Goal: Task Accomplishment & Management: Manage account settings

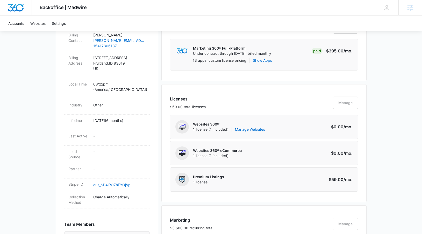
scroll to position [183, 0]
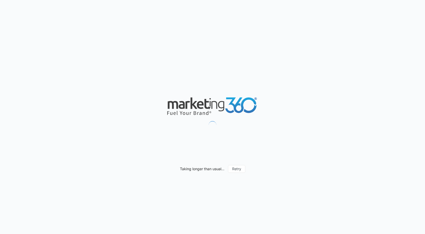
select select "52"
select select "US"
select select "America/[GEOGRAPHIC_DATA]"
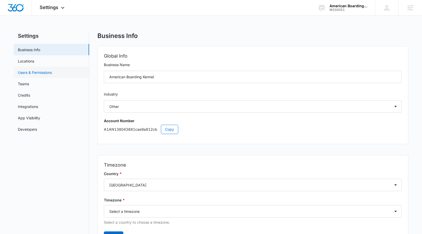
click at [52, 75] on link "Users & Permissions" at bounding box center [35, 72] width 34 height 5
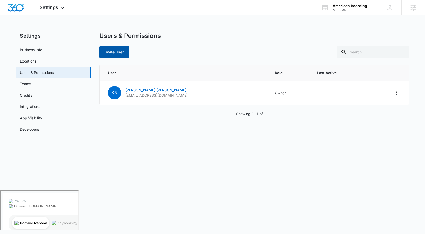
click at [120, 49] on button "Invite User" at bounding box center [114, 52] width 30 height 12
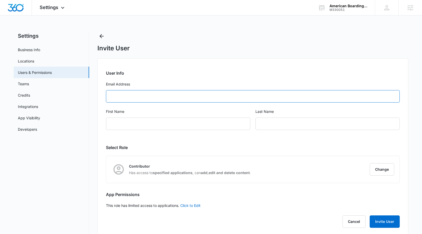
click at [140, 101] on input "Email Address" at bounding box center [252, 96] width 293 height 12
paste input "augusta.tinakreger@gmail.com"
type input "augusta.tinakreger@gmail.com"
type input "Tina"
type input "Kreger"
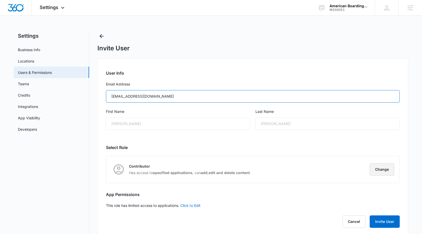
type input "augusta.tinakreger@gmail.com"
click at [374, 167] on button "Change" at bounding box center [381, 170] width 25 height 12
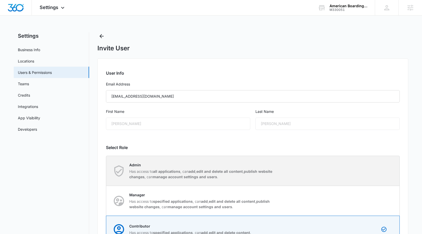
click at [278, 174] on div "Admin Has access to all applications , can add , edit and delete all content , …" at bounding box center [252, 171] width 293 height 30
click at [106, 171] on input "Admin Has access to all applications , can add , edit and delete all content , …" at bounding box center [106, 171] width 0 height 0
radio input "true"
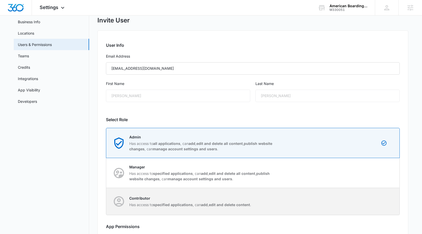
scroll to position [69, 0]
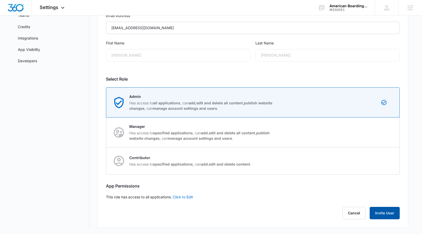
click at [387, 216] on button "Invite User" at bounding box center [384, 213] width 30 height 12
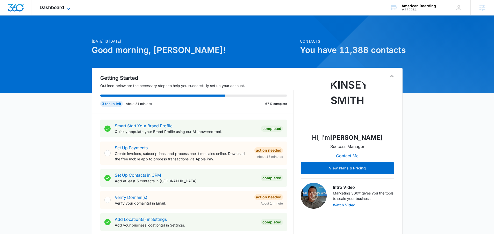
click at [54, 8] on span "Dashboard" at bounding box center [52, 7] width 24 height 5
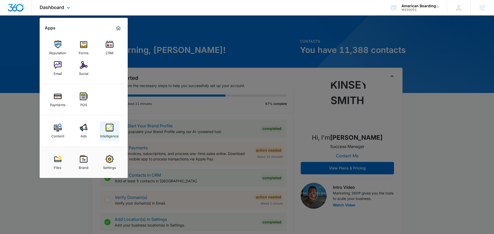
click at [108, 132] on div "Intelligence" at bounding box center [109, 135] width 18 height 7
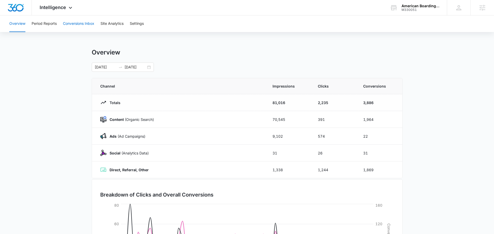
click at [77, 25] on button "Conversions Inbox" at bounding box center [78, 24] width 31 height 17
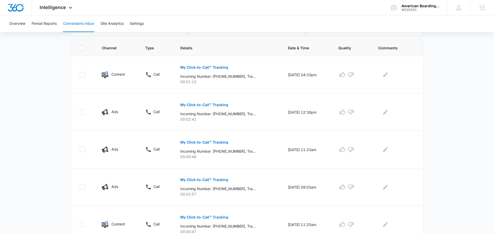
scroll to position [108, 0]
click at [54, 5] on span "Intelligence" at bounding box center [53, 7] width 26 height 5
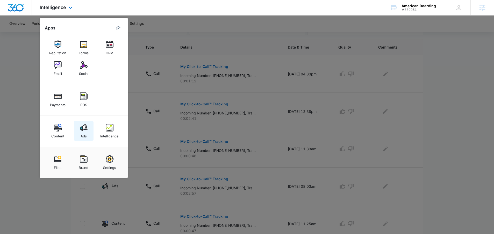
click at [85, 126] on img at bounding box center [84, 128] width 8 height 8
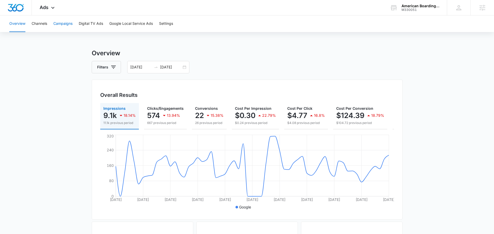
click at [67, 23] on button "Campaigns" at bounding box center [62, 24] width 19 height 17
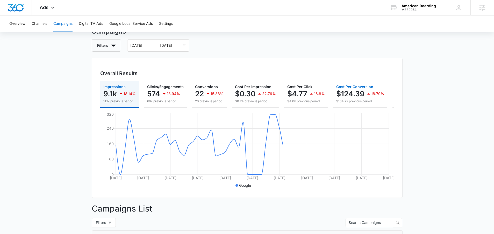
scroll to position [24, 0]
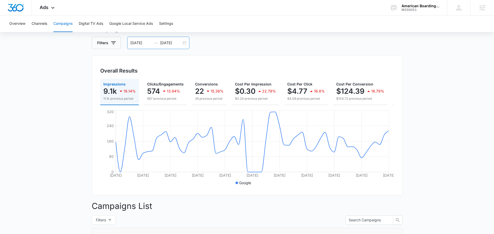
click at [184, 43] on div "08/06/2025 10/05/2025" at bounding box center [158, 43] width 62 height 12
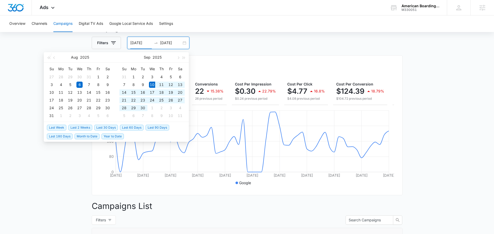
click at [107, 126] on span "Last 30 Days" at bounding box center [106, 128] width 24 height 6
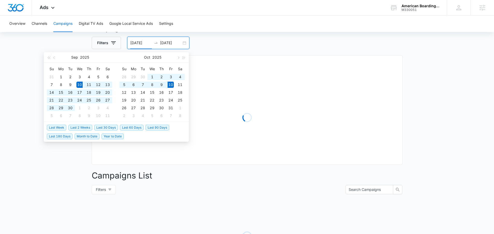
type input "09/10/2025"
type input "10/10/2025"
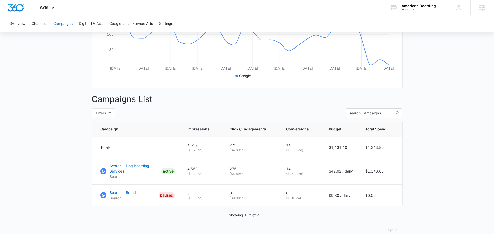
scroll to position [135, 0]
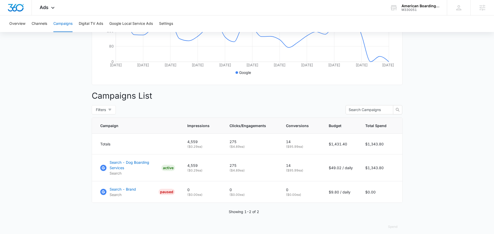
click at [426, 83] on main "Campaigns Filters 09/10/2025 10/10/2025 Overall Results Impressions 4.6k 2.63% …" at bounding box center [247, 77] width 494 height 326
click at [53, 11] on div "Ads Apps Reputation Forms CRM Email Social Payments POS Content Ads Intelligenc…" at bounding box center [48, 7] width 32 height 15
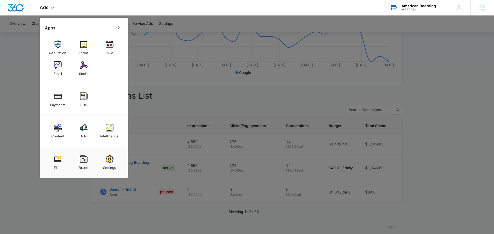
click at [410, 3] on div "American Boarding Kennel M330051 Your Accounts View All" at bounding box center [414, 7] width 65 height 15
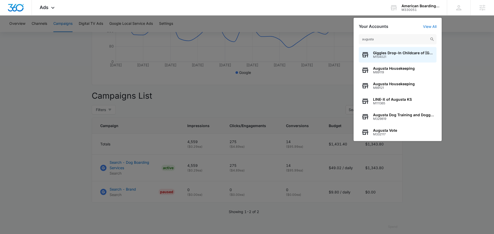
type input "augusta"
click at [84, 97] on div at bounding box center [247, 117] width 494 height 234
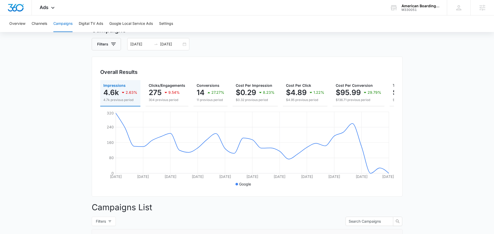
scroll to position [11, 0]
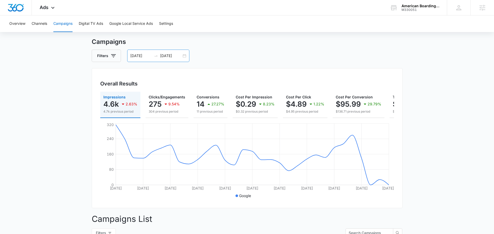
click at [182, 56] on div "09/10/2025 10/10/2025" at bounding box center [158, 56] width 62 height 12
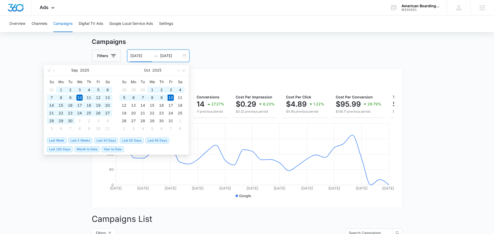
click at [68, 148] on span "Last 180 Days" at bounding box center [60, 150] width 26 height 6
type input "04/13/2025"
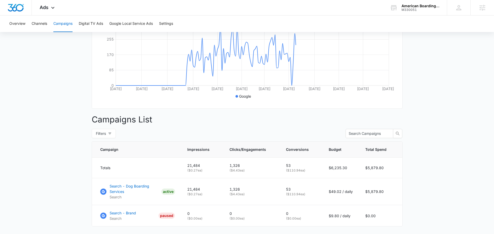
scroll to position [144, 0]
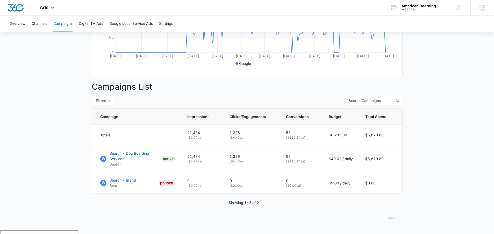
click at [424, 96] on main "Campaigns Filters 04/13/2025 10/10/2025 Overall Results Impressions 21.5k 100% …" at bounding box center [247, 68] width 494 height 326
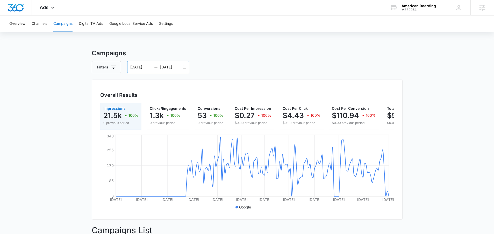
click at [180, 70] on input "10/10/2025" at bounding box center [170, 67] width 21 height 6
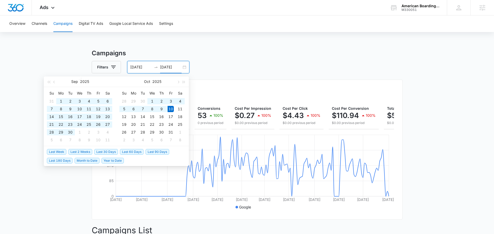
type input "10/10/2025"
click at [159, 152] on span "Last 90 Days" at bounding box center [157, 152] width 24 height 6
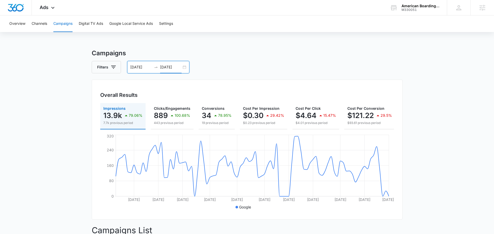
click at [184, 68] on div "07/12/2025 10/10/2025" at bounding box center [158, 67] width 62 height 12
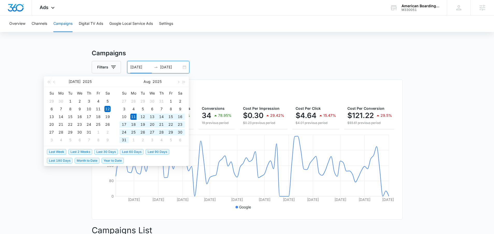
click at [131, 152] on span "Last 60 Days" at bounding box center [132, 152] width 24 height 6
type input "08/11/2025"
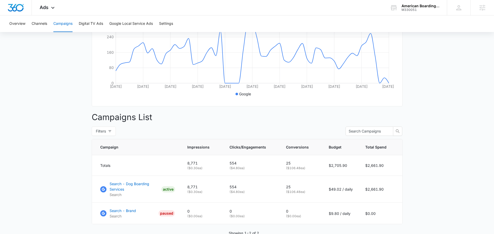
scroll to position [144, 0]
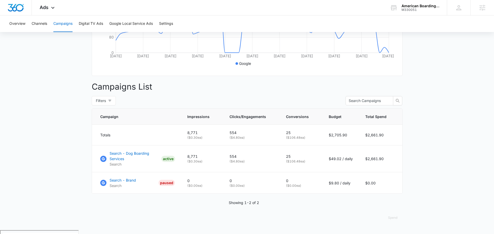
click at [430, 113] on main "Campaigns Filters 08/11/2025 10/10/2025 Overall Results Impressions 8.8k 20.07%…" at bounding box center [247, 68] width 494 height 326
click at [431, 141] on main "Campaigns Filters 08/11/2025 10/10/2025 Overall Results Impressions 8.8k 20.07%…" at bounding box center [247, 69] width 494 height 326
click at [423, 5] on div "American Boarding Kennel" at bounding box center [420, 6] width 38 height 4
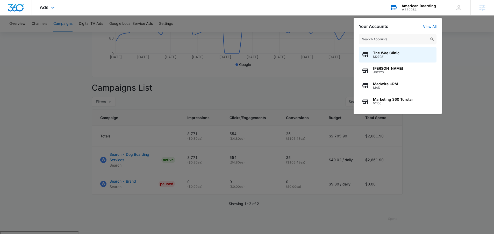
click at [375, 39] on input "text" at bounding box center [397, 39] width 78 height 10
type input "k"
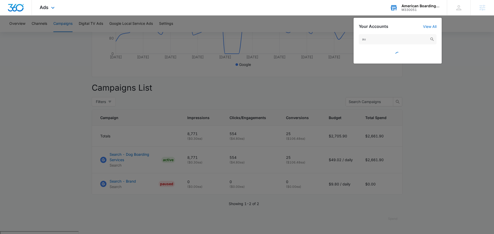
type input "a"
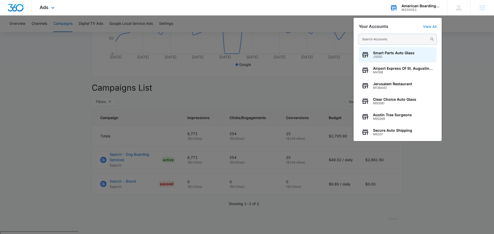
click at [386, 38] on input "text" at bounding box center [397, 39] width 78 height 10
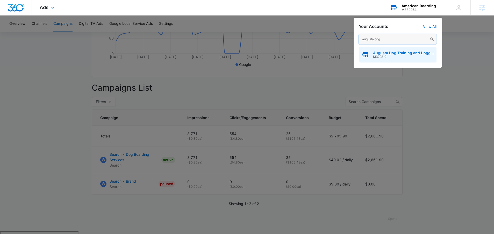
type input "augusta dog"
click at [407, 55] on span "M329819" at bounding box center [403, 57] width 61 height 4
